Goal: Task Accomplishment & Management: Complete application form

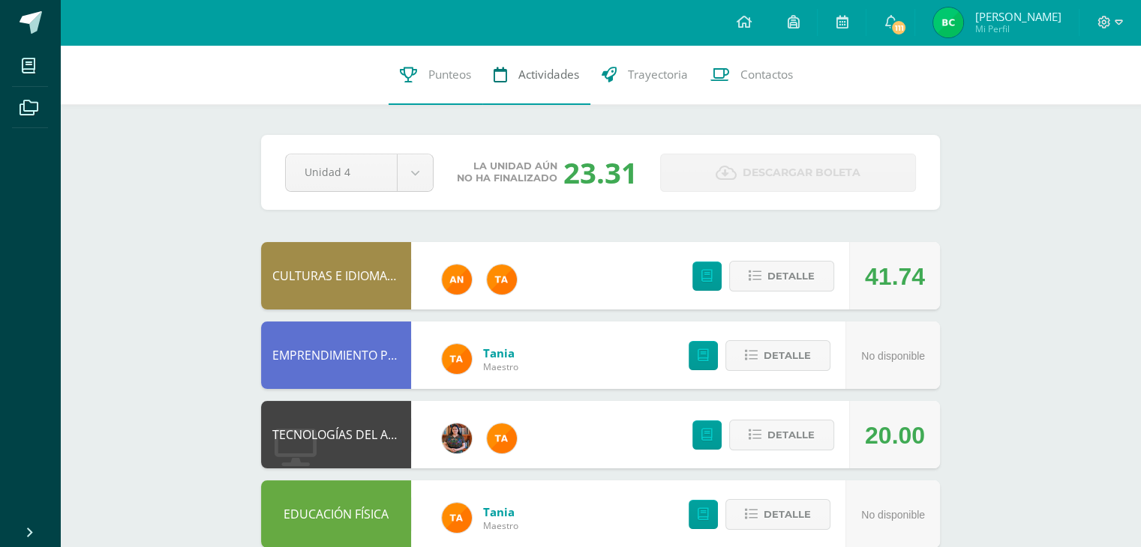
click at [557, 76] on span "Actividades" at bounding box center [548, 75] width 61 height 16
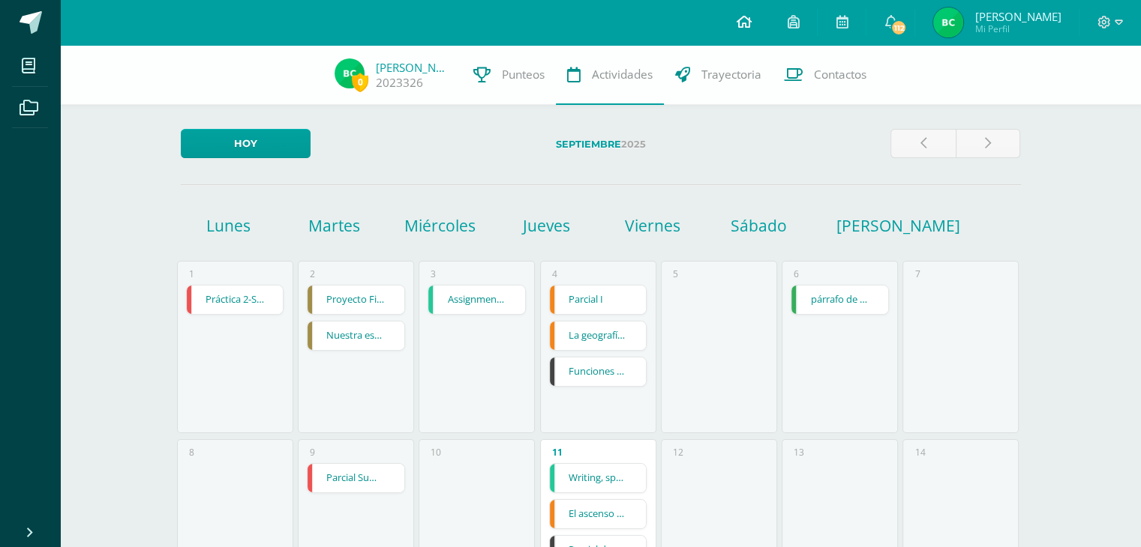
click at [751, 30] on span at bounding box center [743, 22] width 15 height 16
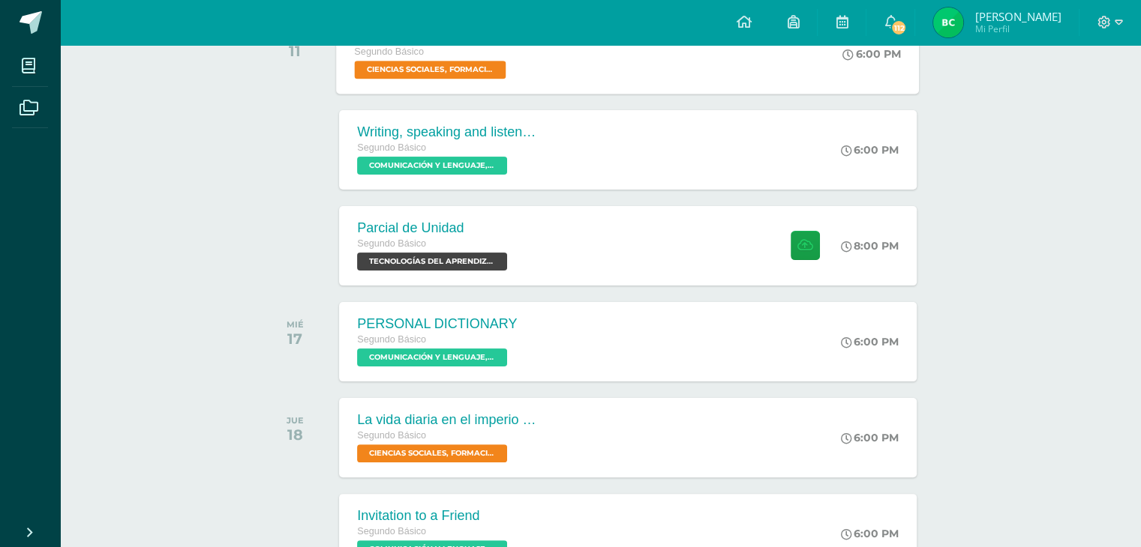
scroll to position [261, 0]
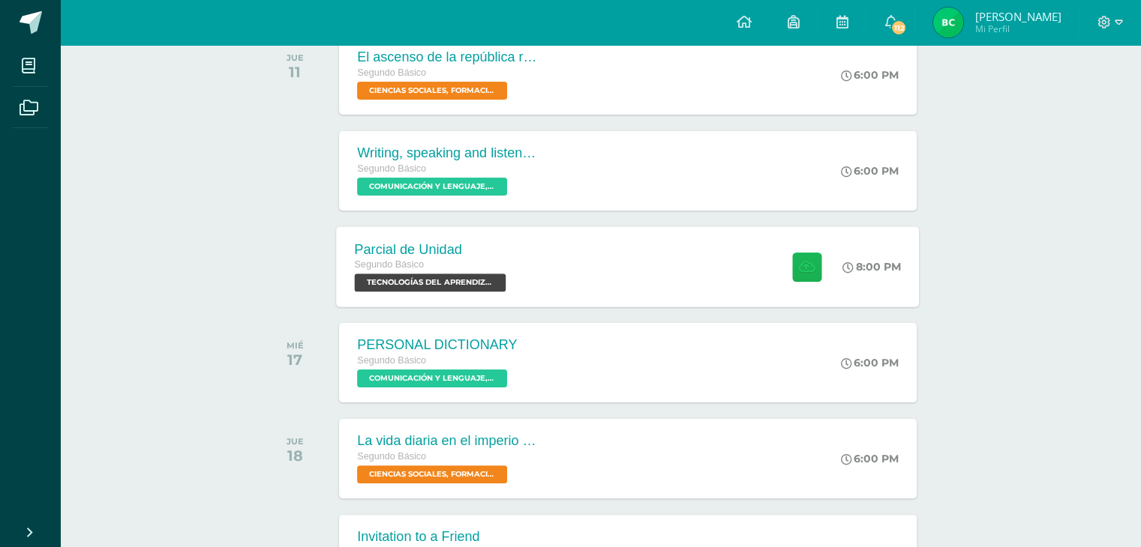
click at [799, 262] on icon at bounding box center [807, 266] width 16 height 13
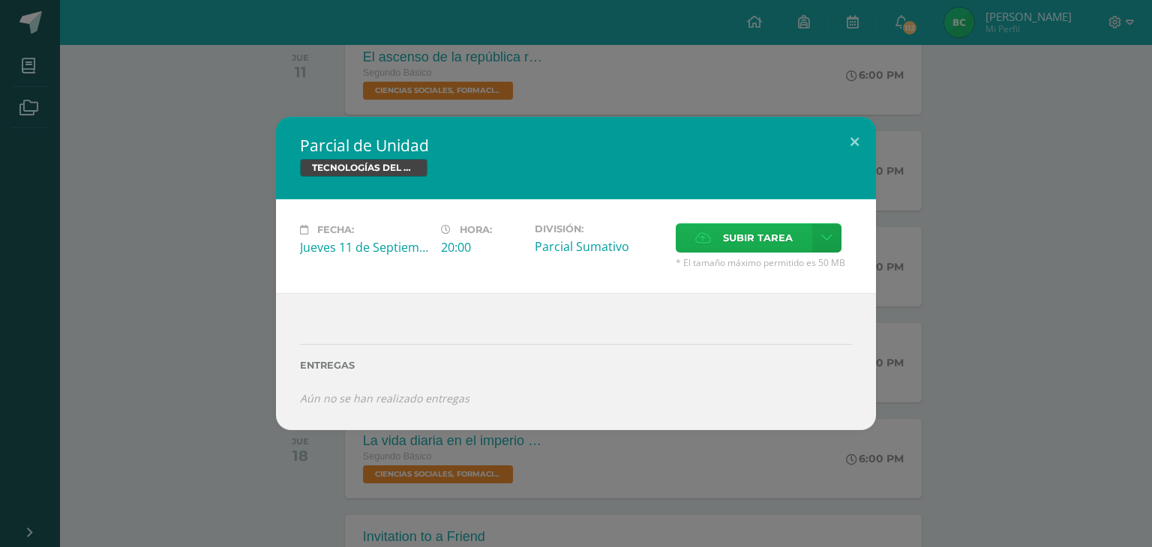
click at [747, 229] on span "Subir tarea" at bounding box center [758, 238] width 70 height 28
click at [0, 0] on input "Subir tarea" at bounding box center [0, 0] width 0 height 0
click at [718, 239] on label "Subir tarea" at bounding box center [744, 237] width 136 height 29
click at [0, 0] on input "Subir tarea" at bounding box center [0, 0] width 0 height 0
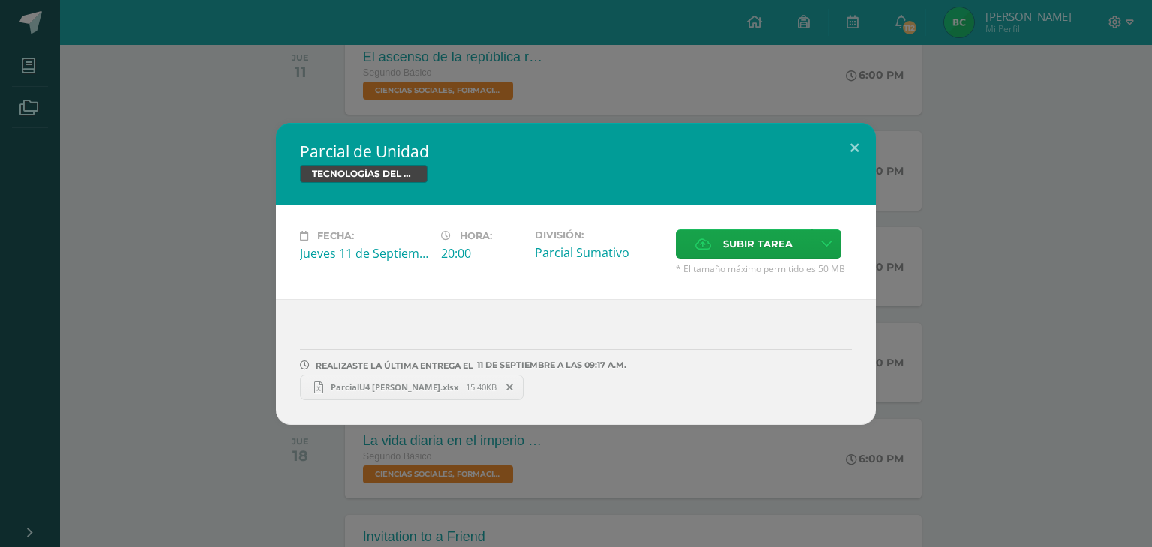
click at [373, 390] on span "ParcialU4 Blanca Chiyal.xlsx" at bounding box center [394, 387] width 142 height 11
click at [858, 149] on button at bounding box center [854, 148] width 43 height 51
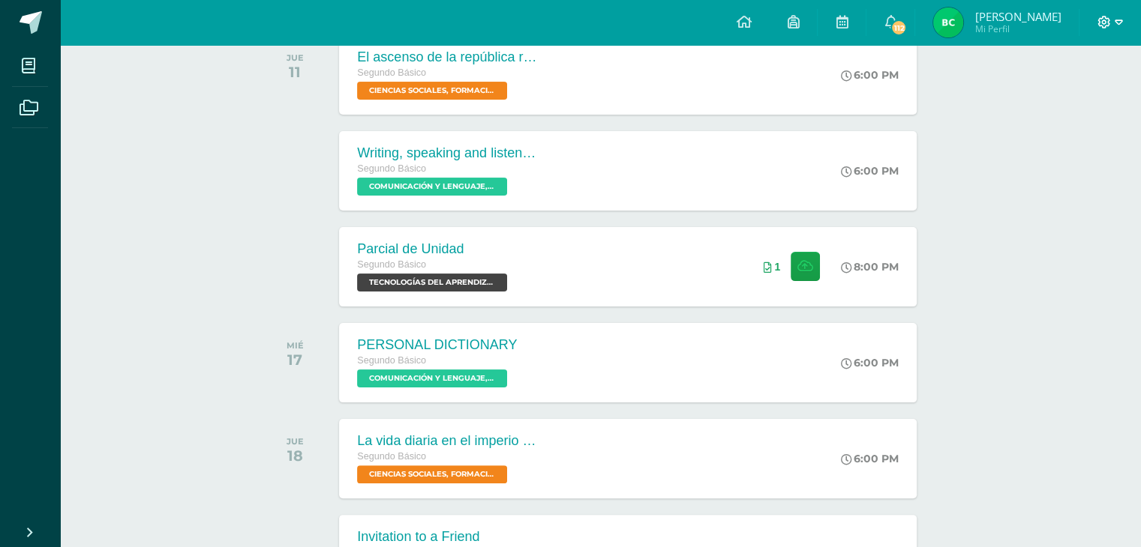
click at [1119, 19] on icon at bounding box center [1118, 21] width 8 height 5
click at [1083, 106] on span "Cerrar sesión" at bounding box center [1070, 103] width 67 height 14
